Goal: Task Accomplishment & Management: Use online tool/utility

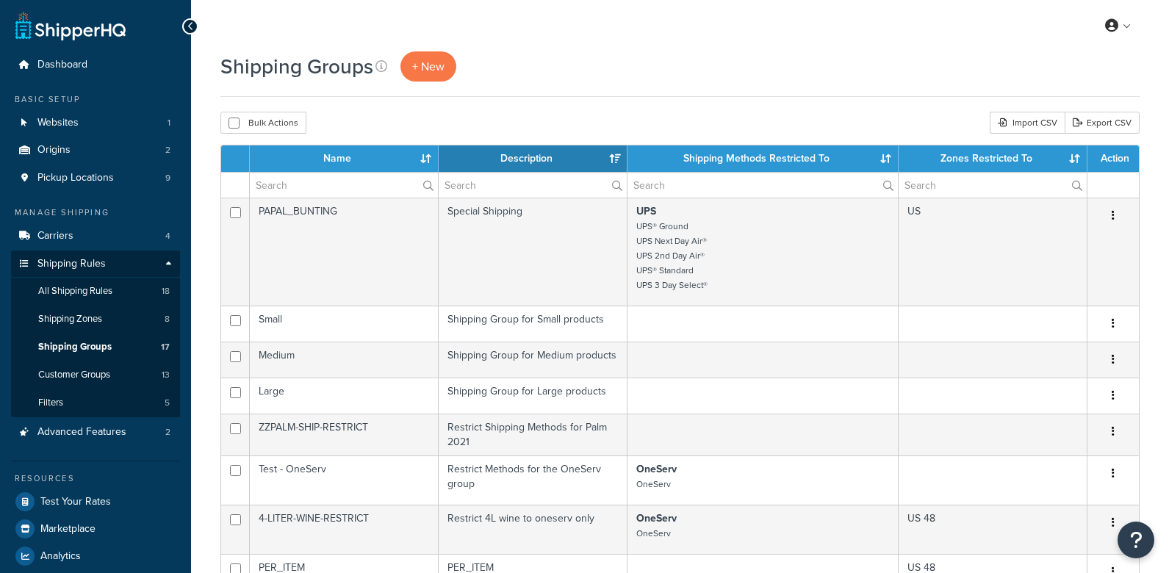
select select "15"
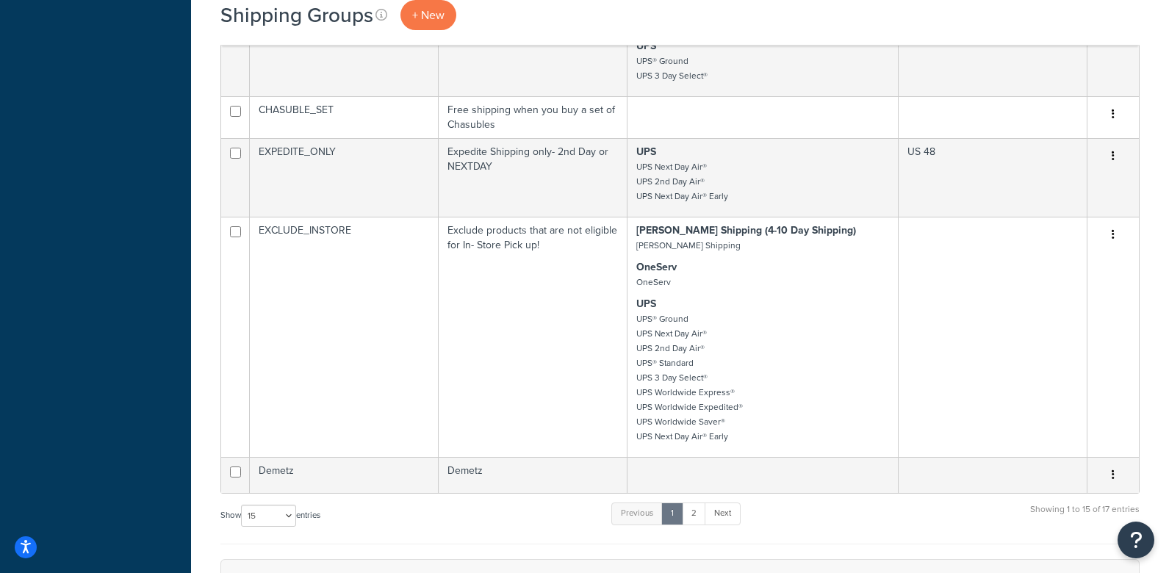
scroll to position [798, 0]
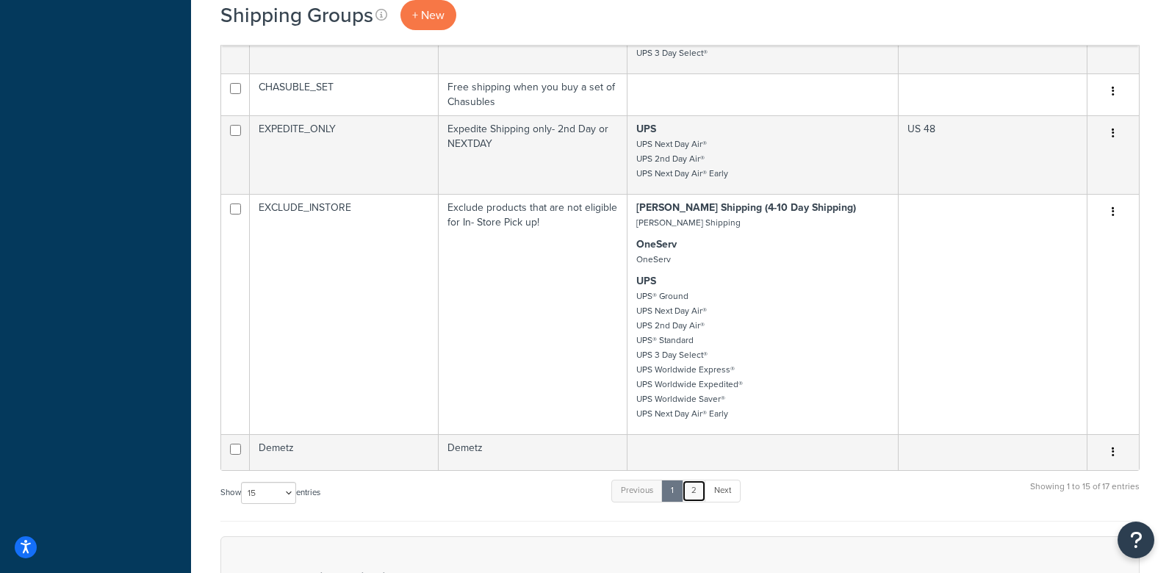
click at [698, 489] on link "2" at bounding box center [694, 491] width 24 height 22
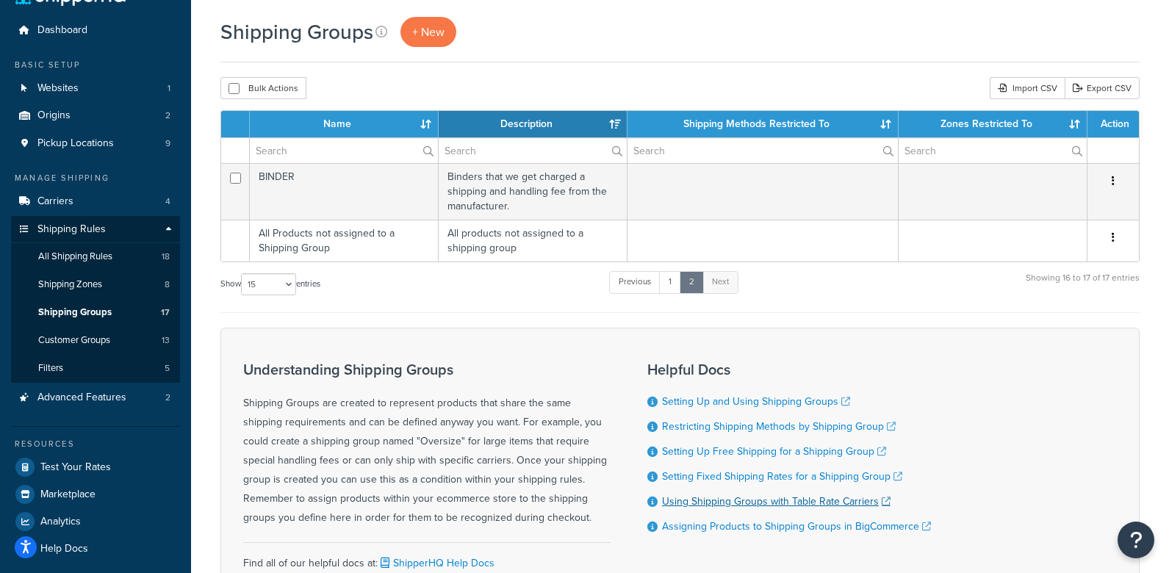
scroll to position [0, 0]
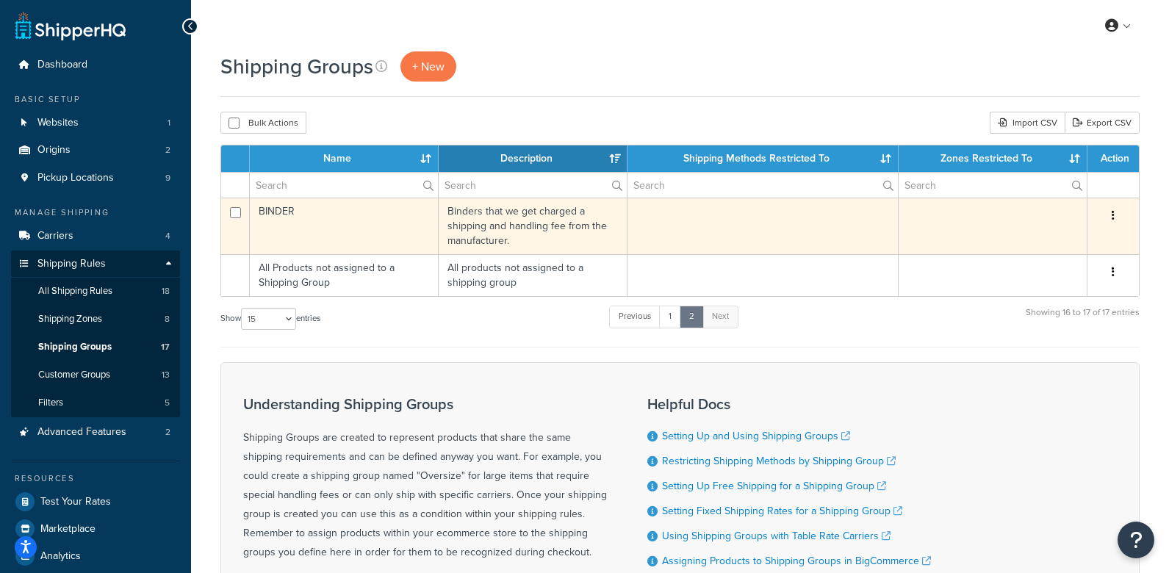
click at [1113, 212] on icon "button" at bounding box center [1112, 215] width 3 height 10
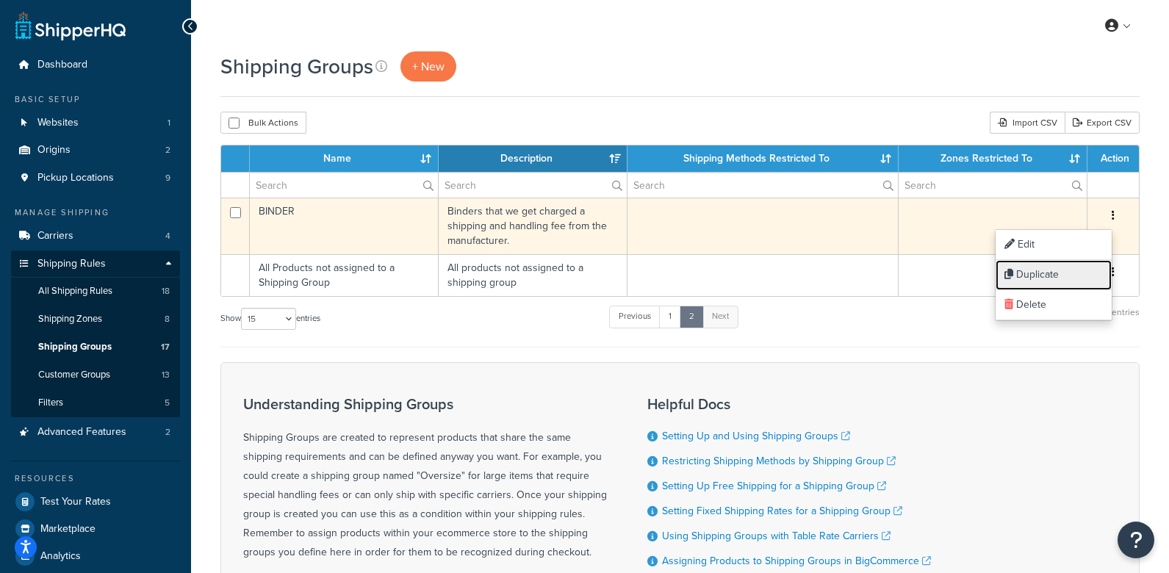
click at [1028, 278] on link "Duplicate" at bounding box center [1053, 275] width 116 height 30
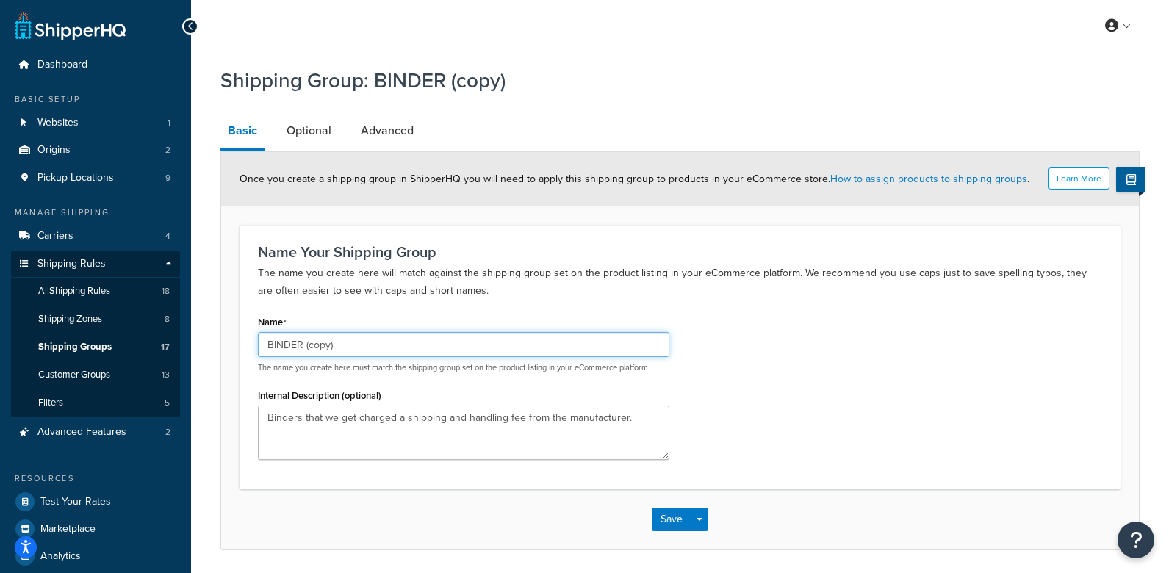
drag, startPoint x: 370, startPoint y: 347, endPoint x: 292, endPoint y: 376, distance: 83.2
click at [261, 348] on input "BINDER (copy)" at bounding box center [463, 344] width 411 height 25
type input "V"
type input "VESTMENT"
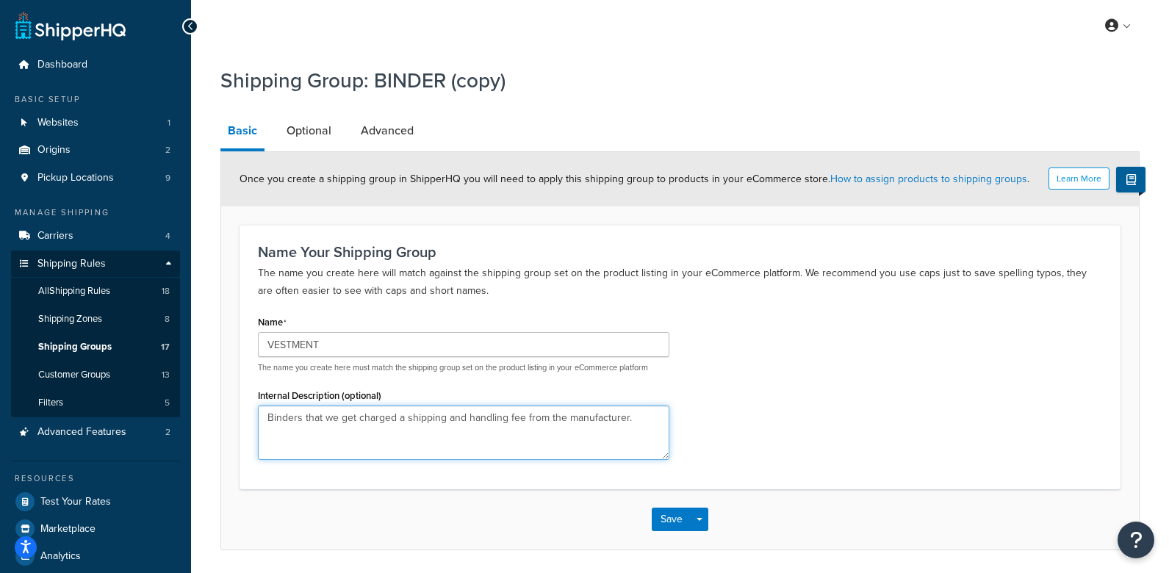
click at [352, 424] on textarea "Binders that we get charged a shipping and handling fee from the manufacturer." at bounding box center [463, 432] width 411 height 54
click at [356, 418] on textarea "Binders that we get charged a shipping and handling fee from the manufacturer." at bounding box center [463, 432] width 411 height 54
click at [325, 416] on textarea "Binders that we get charged a shipping and handling fee from the manufacturer." at bounding box center [463, 432] width 411 height 54
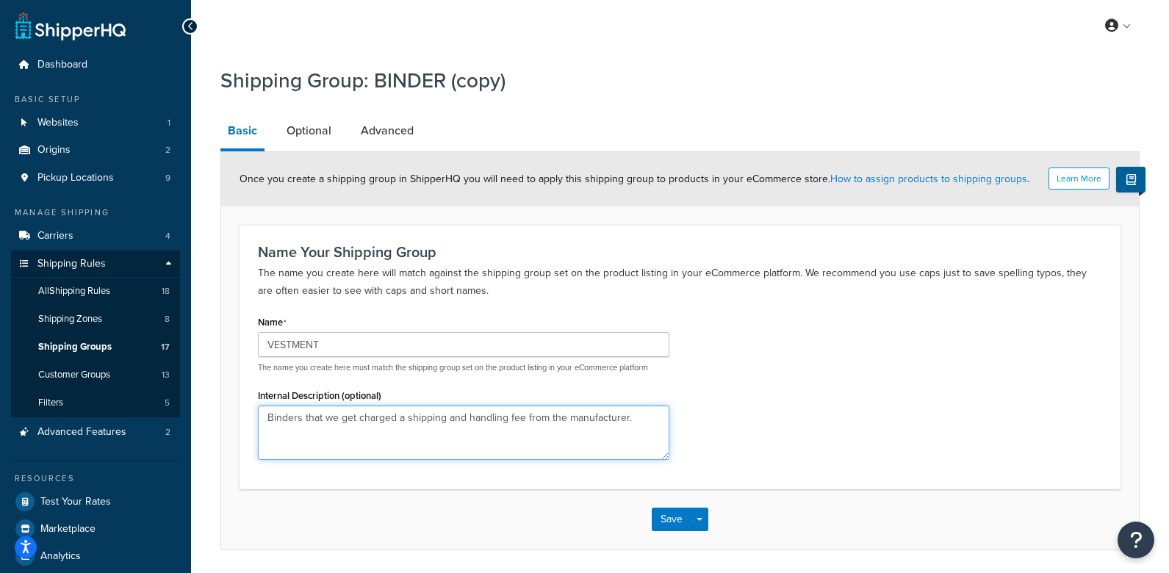
drag, startPoint x: 324, startPoint y: 416, endPoint x: 274, endPoint y: 416, distance: 49.9
click at [245, 417] on div "Name Your Shipping Group The name you create here will match against the shippi…" at bounding box center [679, 357] width 881 height 264
drag, startPoint x: 640, startPoint y: 416, endPoint x: 239, endPoint y: 419, distance: 400.3
click at [239, 419] on div "Name Your Shipping Group The name you create here will match against the shippi…" at bounding box center [679, 357] width 881 height 264
type textarea "Internationally Shipped Vestments that we need to have dropshipped and pay tari…"
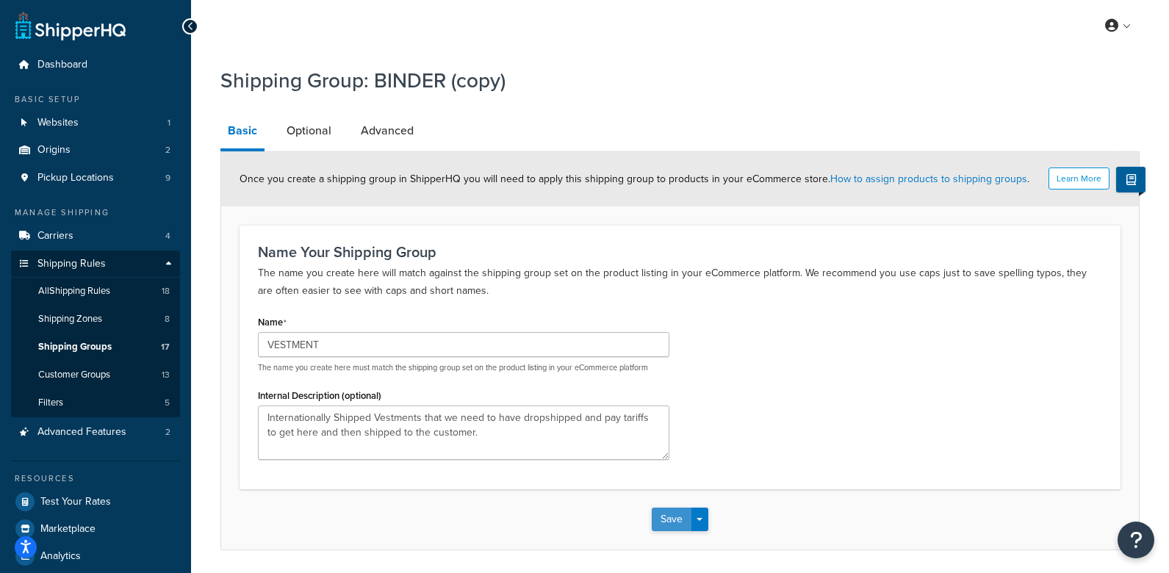
click at [674, 520] on button "Save" at bounding box center [672, 520] width 40 height 24
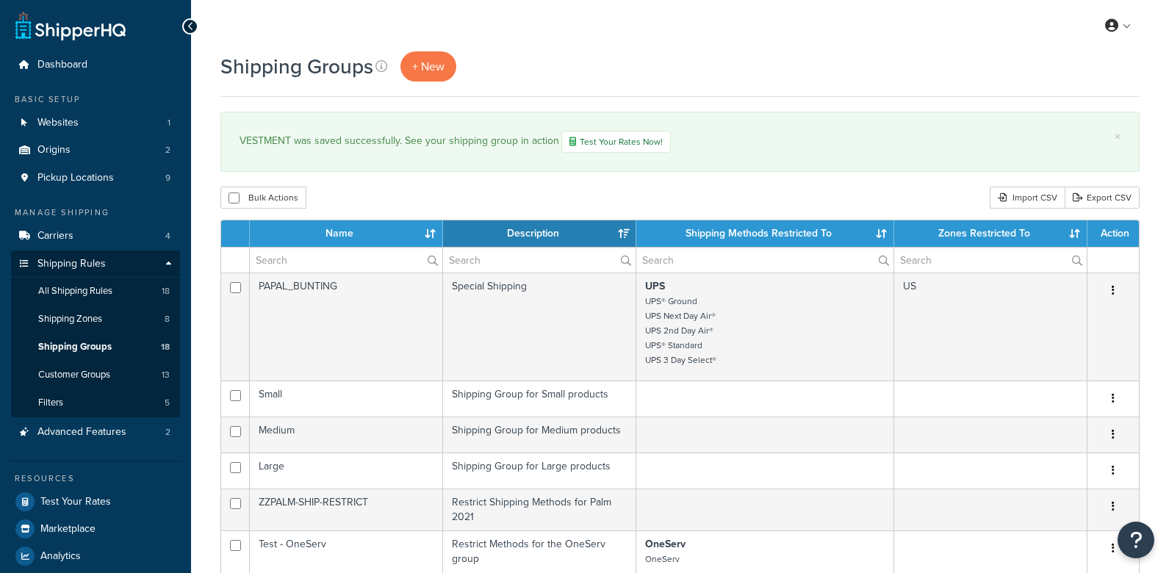
select select "15"
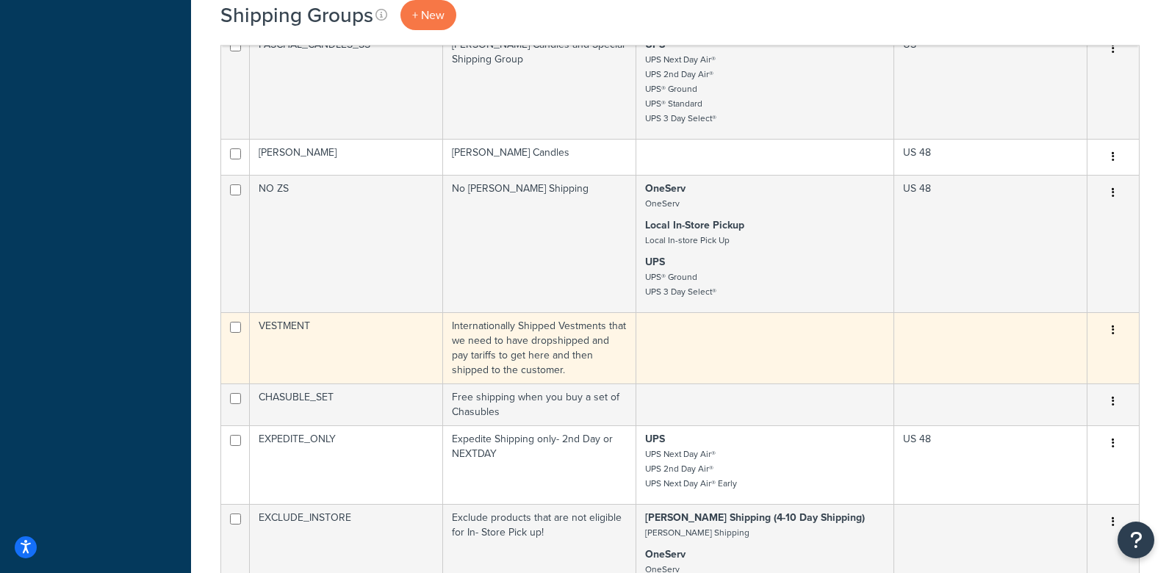
scroll to position [633, 0]
